Goal: Information Seeking & Learning: Learn about a topic

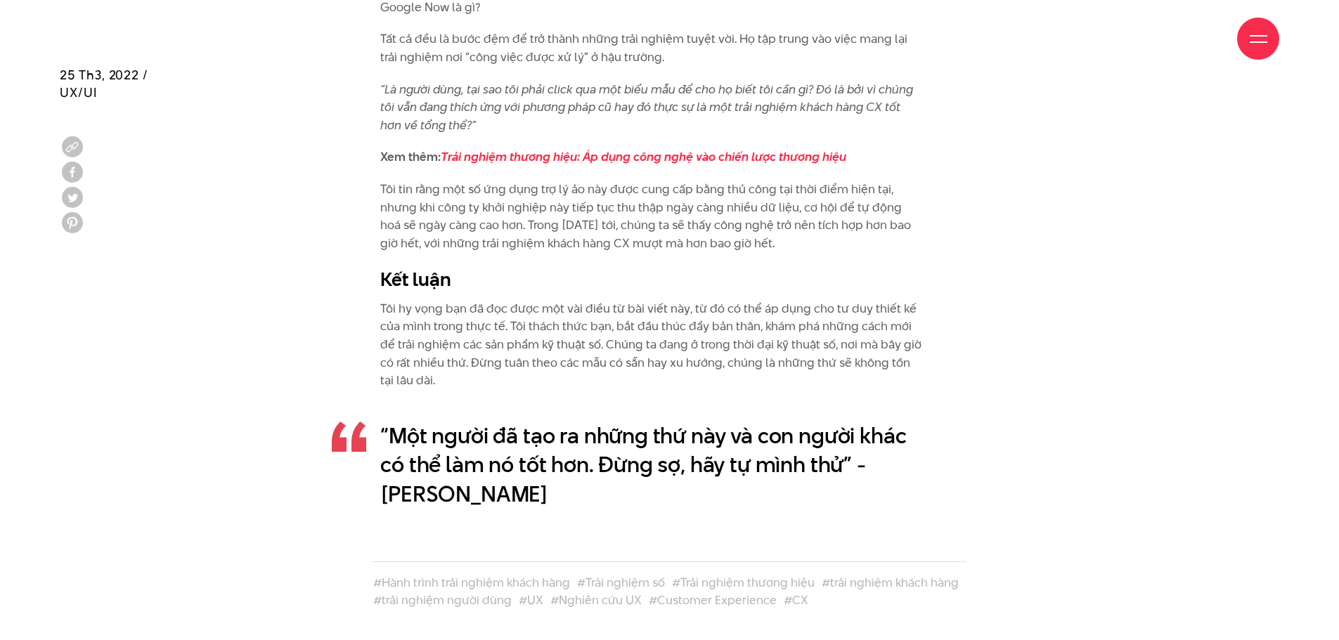
scroll to position [5693, 0]
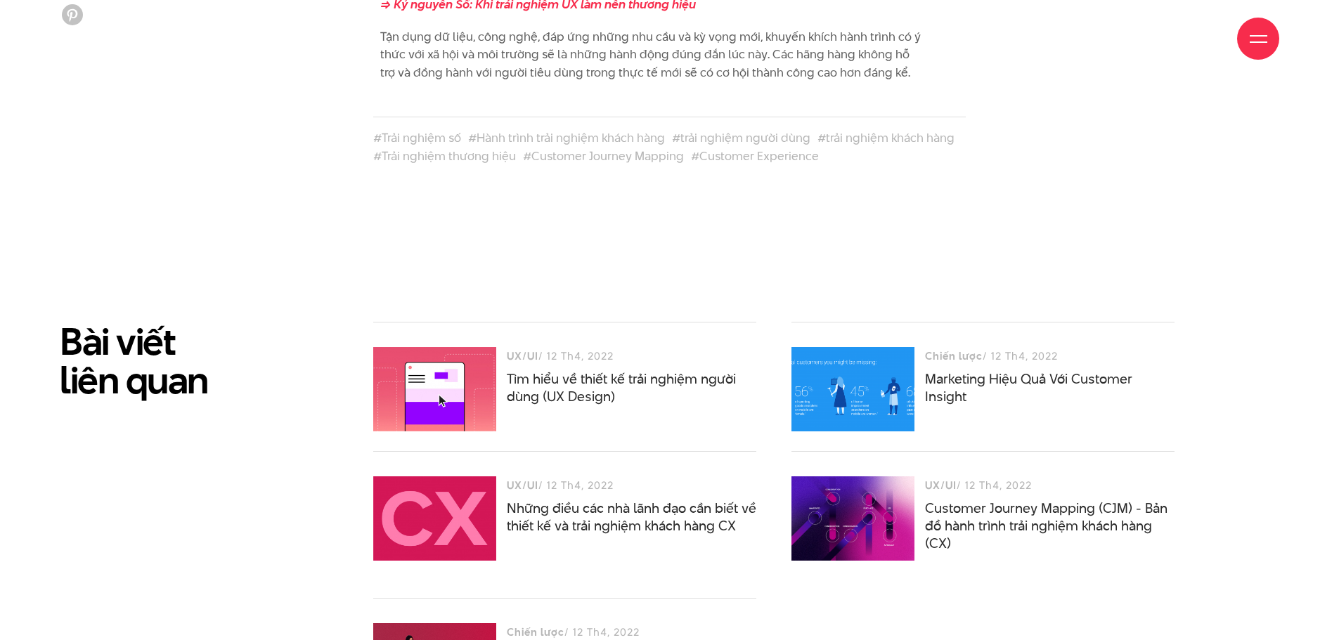
scroll to position [3444, 0]
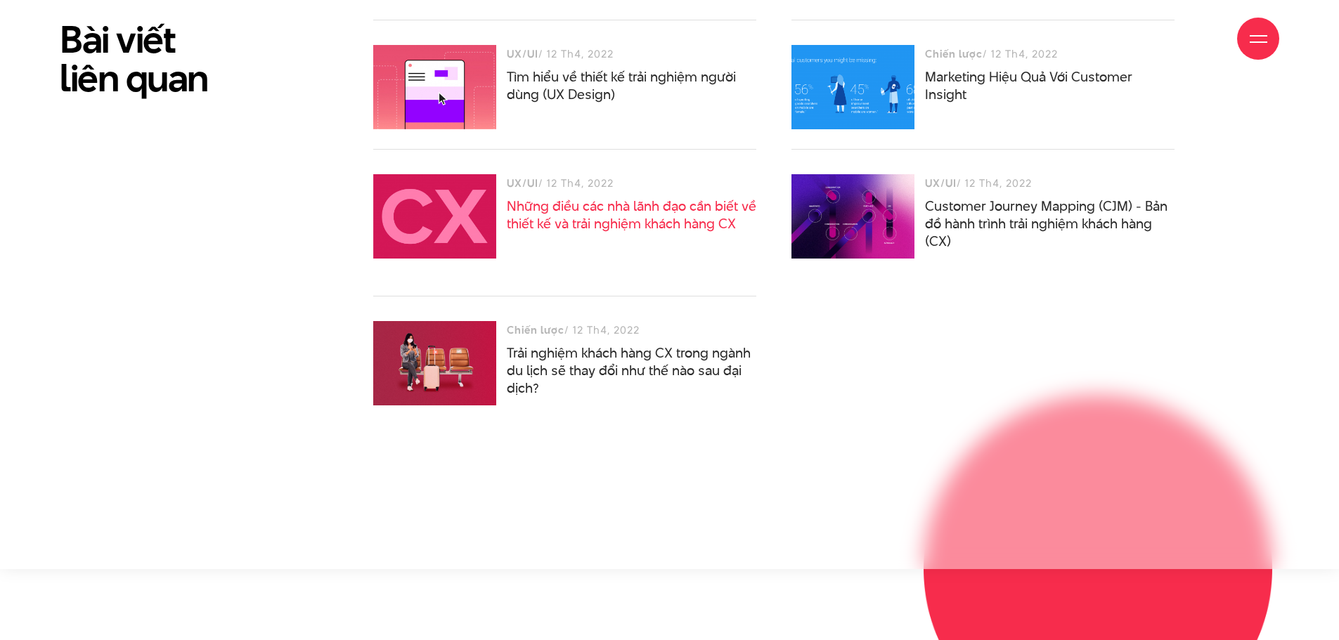
click at [674, 197] on link "Những điều các nhà lãnh đạo cần biết về thiết kế và trải nghiệm khách hàng CX" at bounding box center [631, 215] width 249 height 37
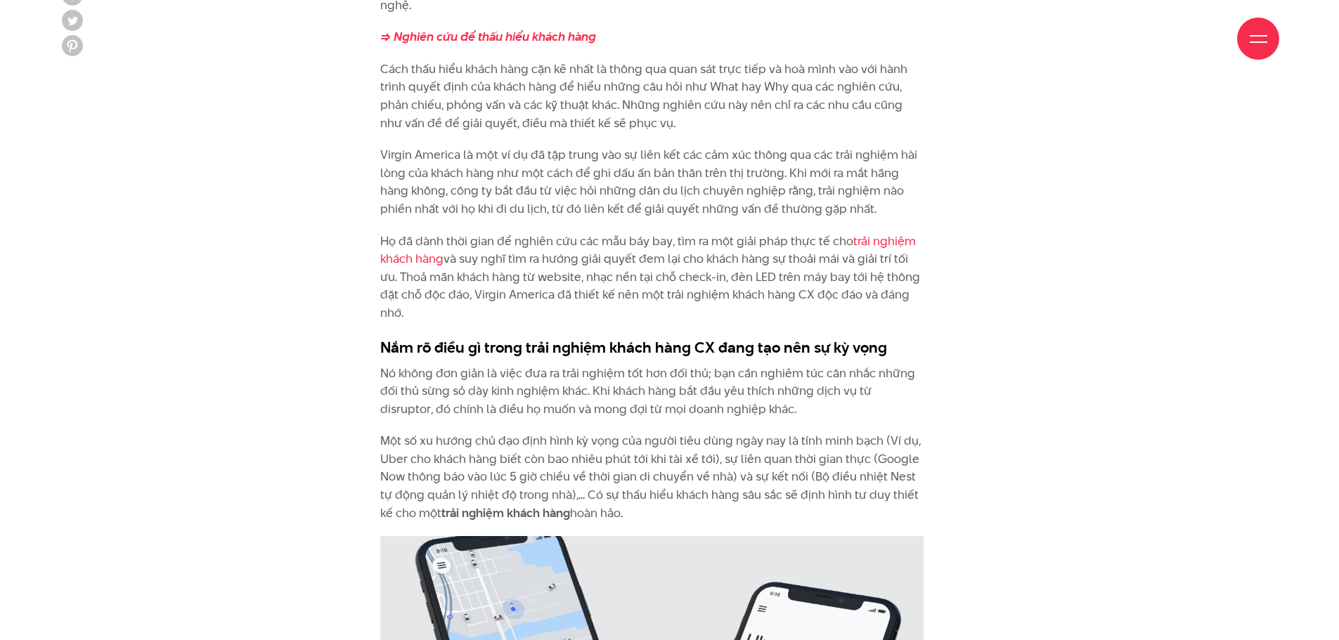
scroll to position [2530, 0]
